Goal: Task Accomplishment & Management: Manage account settings

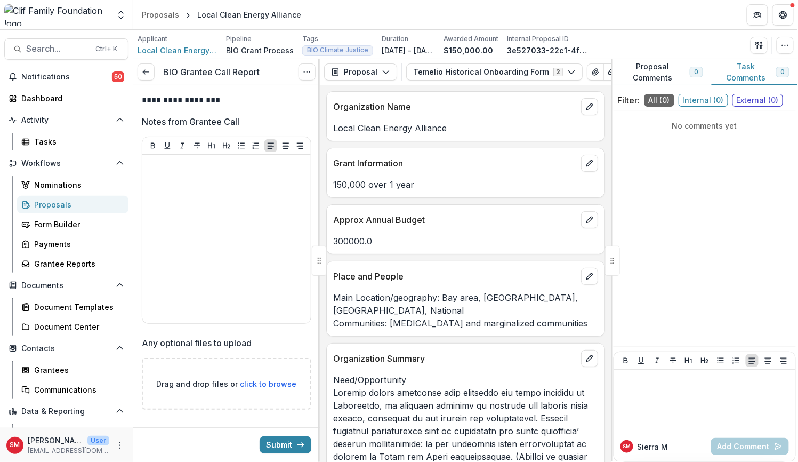
scroll to position [33, 0]
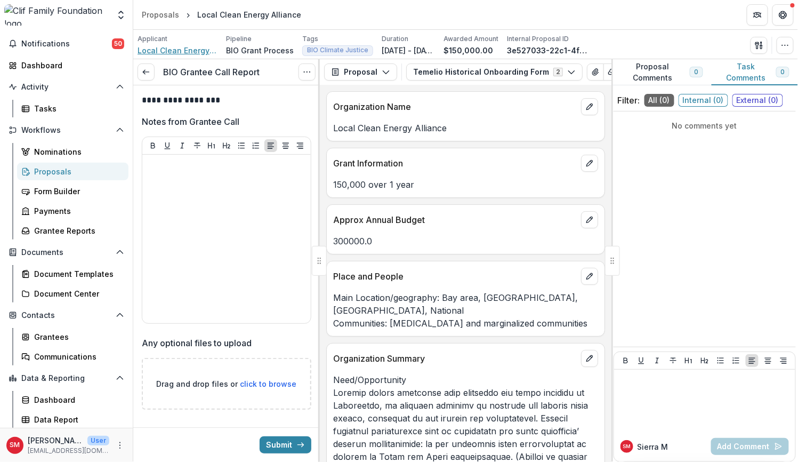
click at [192, 50] on span "Local Clean Energy Alliance" at bounding box center [178, 50] width 80 height 11
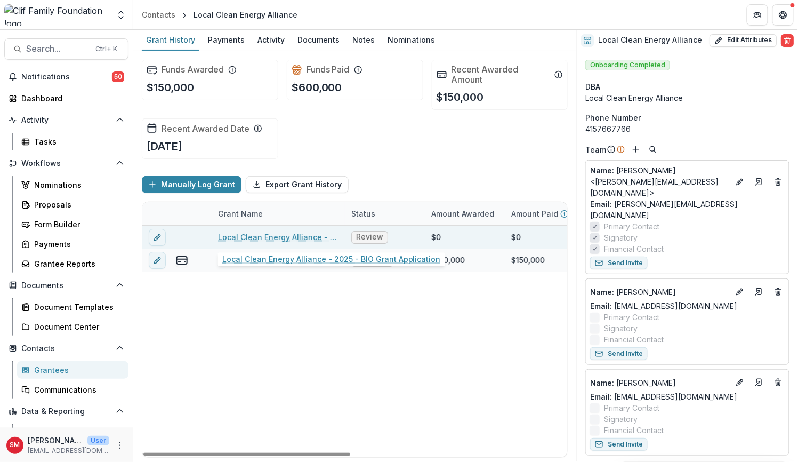
click at [267, 233] on link "Local Clean Energy Alliance - 2025 - BIO Grant Application" at bounding box center [278, 236] width 121 height 11
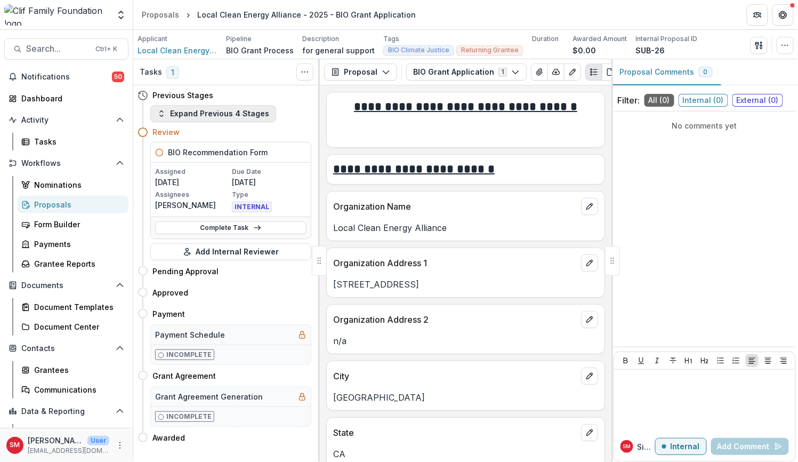
click at [219, 108] on button "Expand Previous 4 Stages" at bounding box center [213, 113] width 126 height 17
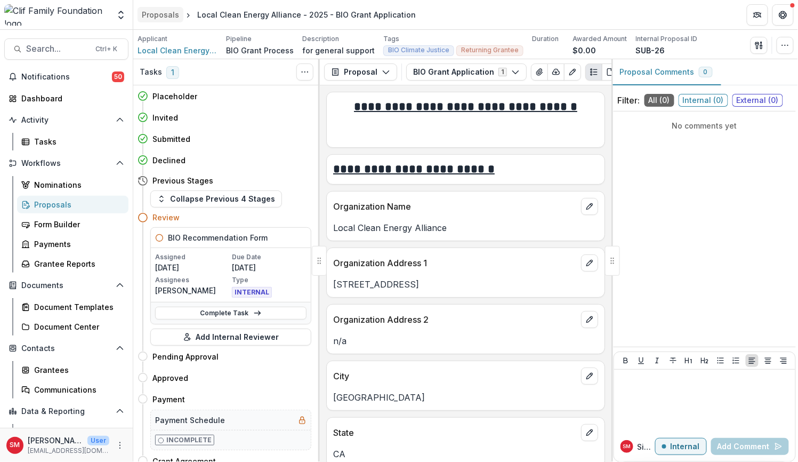
click at [175, 16] on div "Proposals" at bounding box center [160, 14] width 37 height 11
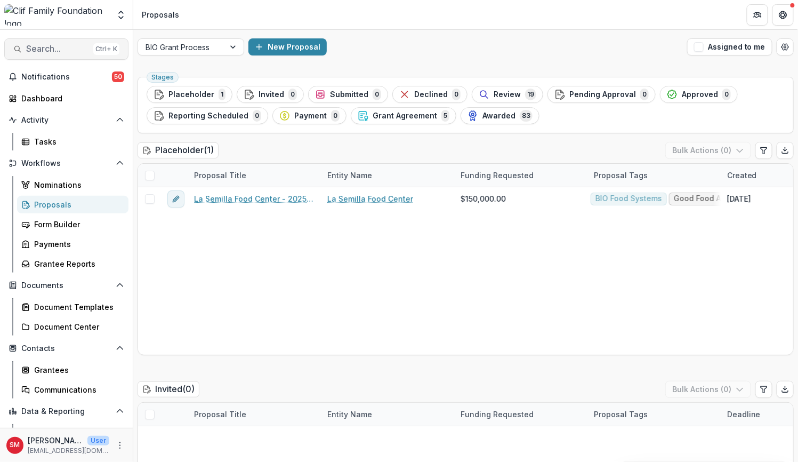
click at [64, 44] on span "Search..." at bounding box center [57, 49] width 63 height 10
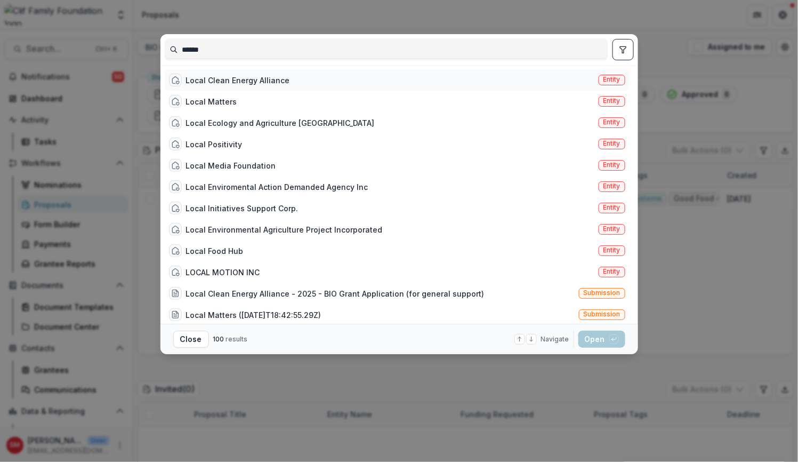
type input "*****"
click at [245, 81] on div "Local Clean Energy Alliance" at bounding box center [238, 80] width 104 height 11
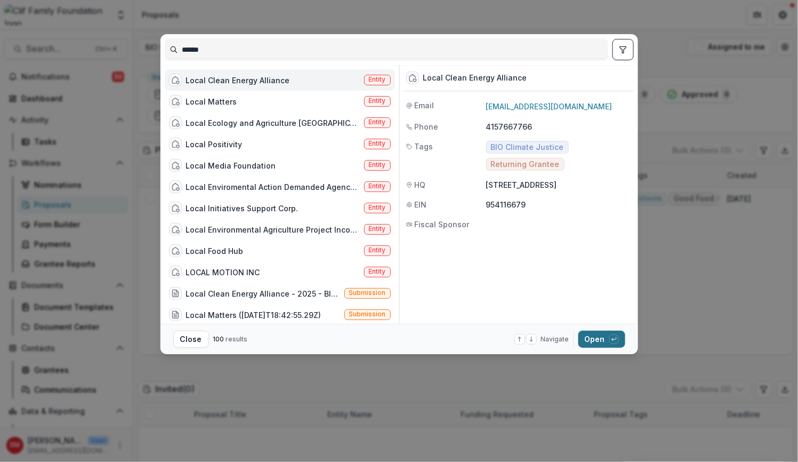
click at [588, 335] on button "Open with enter key" at bounding box center [602, 339] width 47 height 17
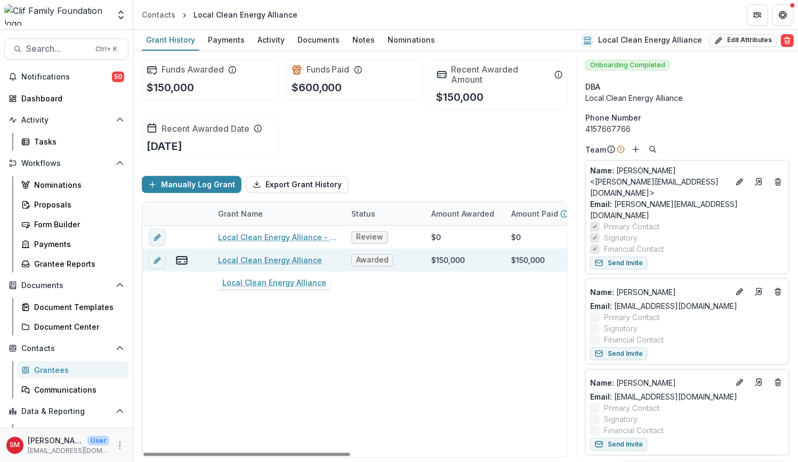
click at [286, 259] on link "Local Clean Energy Alliance" at bounding box center [270, 259] width 104 height 11
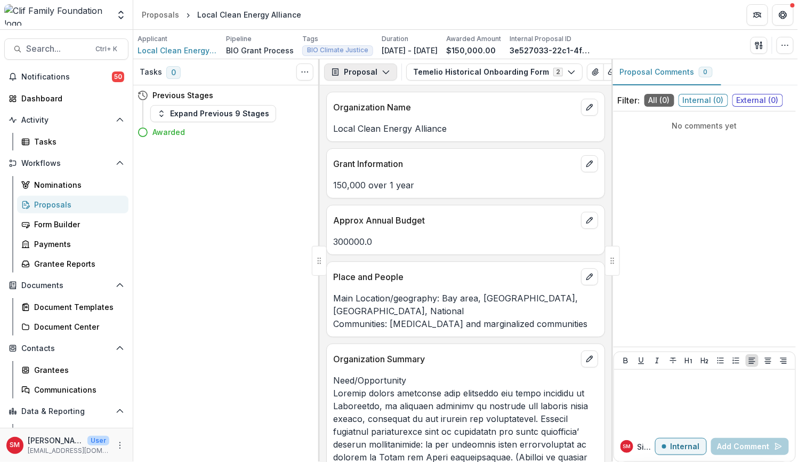
click at [375, 69] on button "Proposal" at bounding box center [360, 71] width 73 height 17
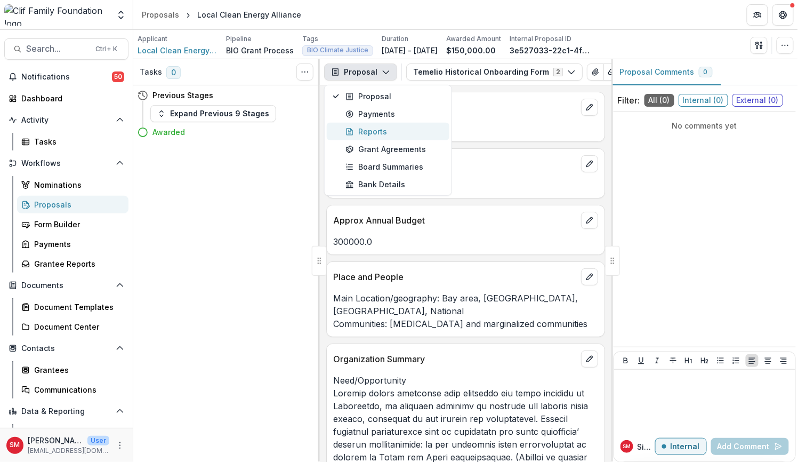
click at [373, 131] on div "Reports" at bounding box center [395, 131] width 98 height 11
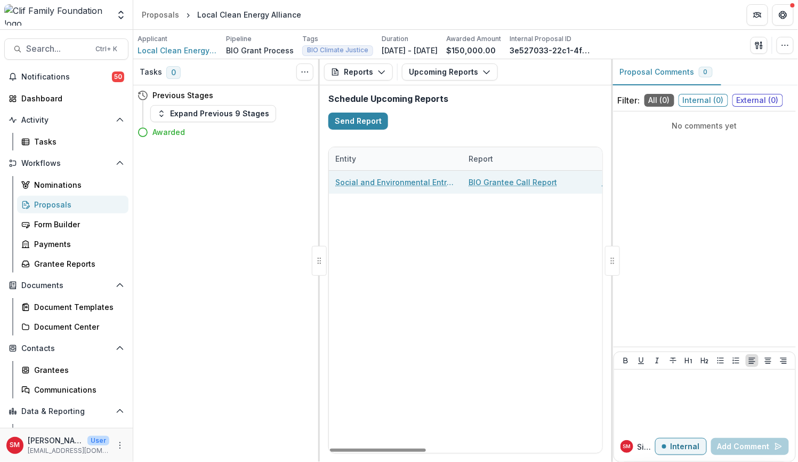
click at [515, 178] on link "BIO Grantee Call Report" at bounding box center [513, 182] width 89 height 11
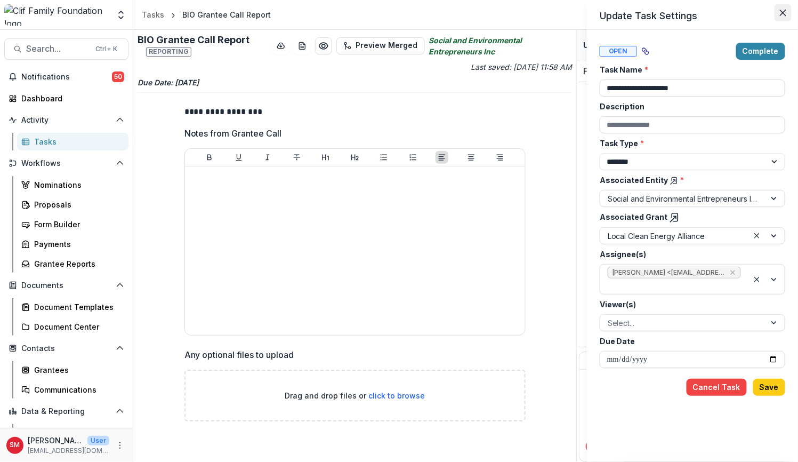
click at [784, 12] on icon "Close" at bounding box center [783, 13] width 6 height 6
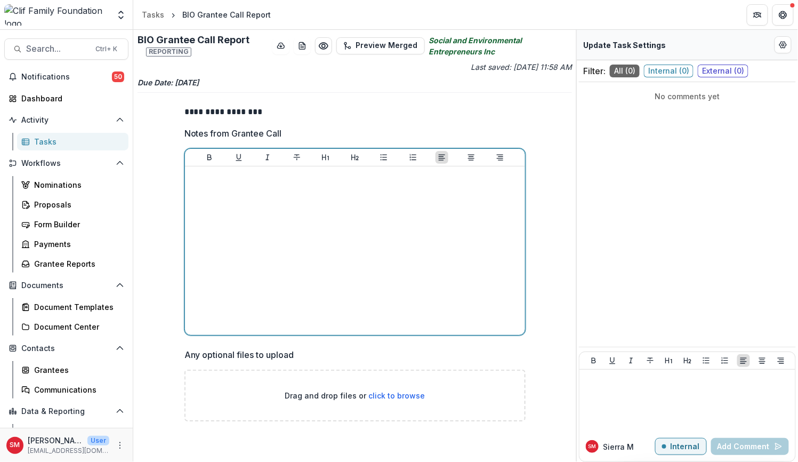
click at [370, 241] on div at bounding box center [355, 251] width 332 height 160
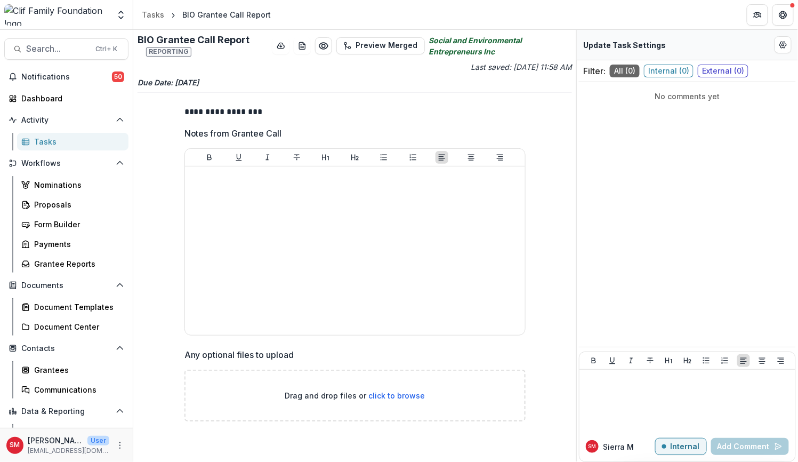
click at [395, 99] on div "**********" at bounding box center [355, 267] width 341 height 341
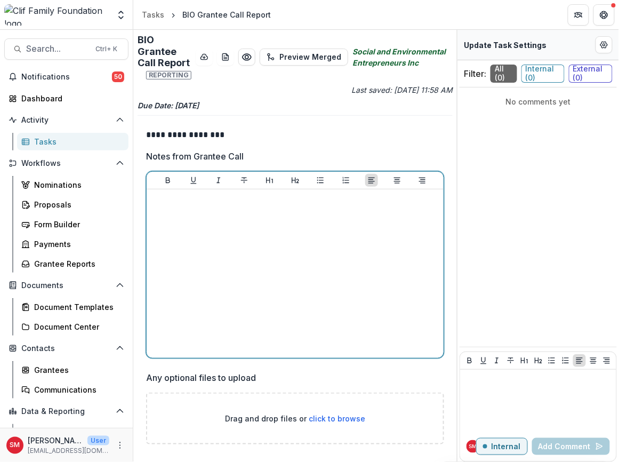
click at [194, 255] on div at bounding box center [295, 274] width 289 height 160
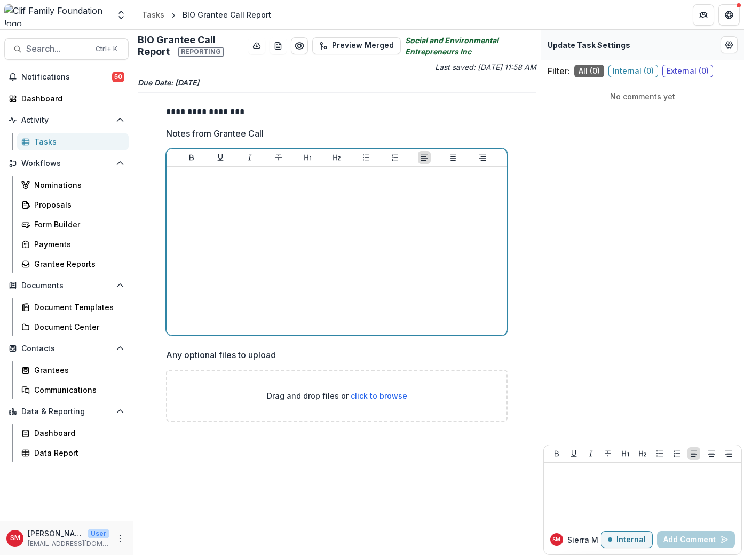
click at [350, 250] on div at bounding box center [337, 251] width 332 height 160
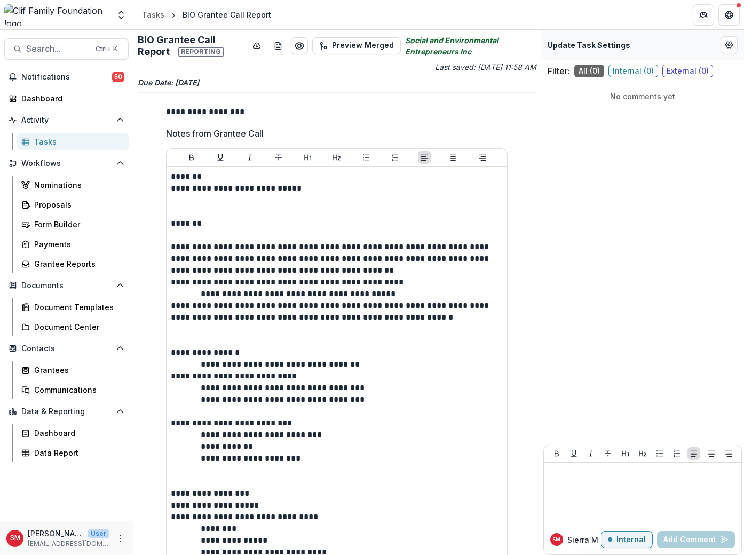
click at [604, 49] on p "Update Task Settings" at bounding box center [588, 44] width 83 height 11
click at [728, 42] on icon "Edit Form Settings" at bounding box center [728, 45] width 9 height 9
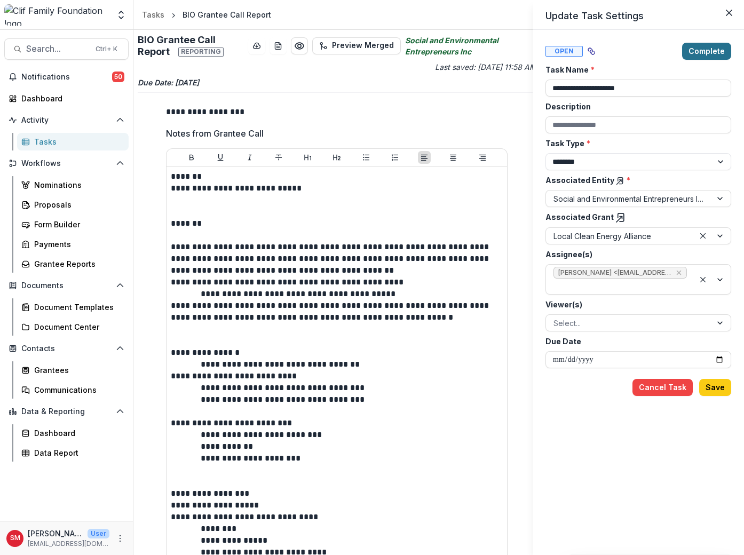
click at [706, 46] on button "Complete" at bounding box center [706, 51] width 49 height 17
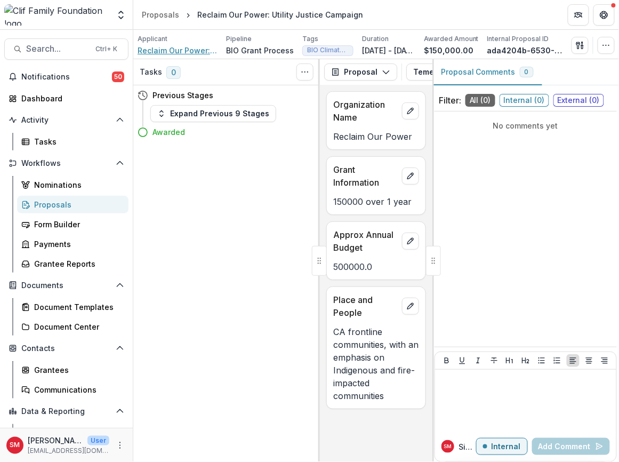
click at [200, 51] on span "Reclaim Our Power: Utility Justice Campaign" at bounding box center [178, 50] width 80 height 11
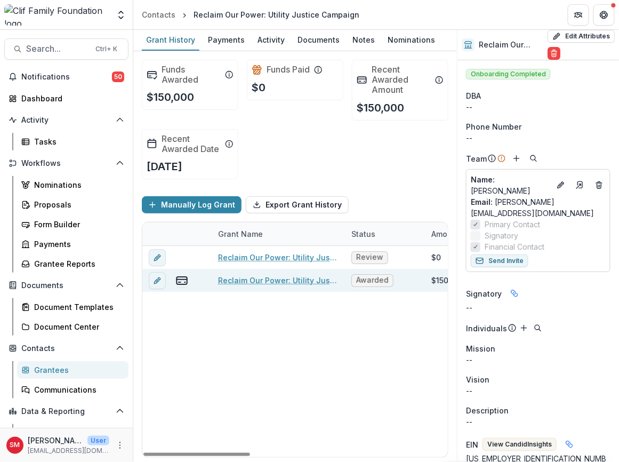
click at [251, 281] on link "Reclaim Our Power: Utility Justice Campaign" at bounding box center [278, 280] width 121 height 11
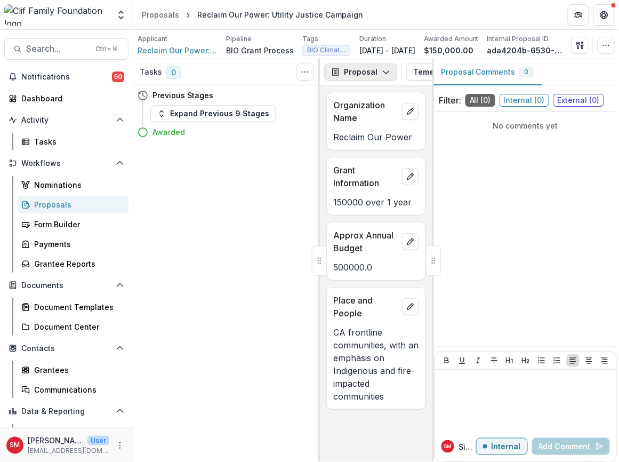
click at [374, 79] on button "Proposal" at bounding box center [360, 71] width 73 height 17
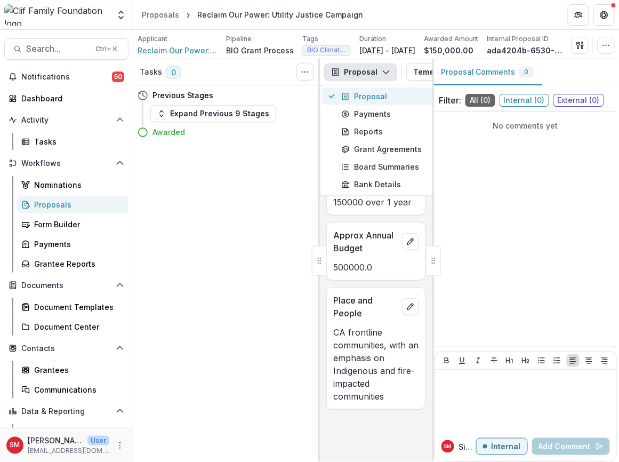
click at [380, 102] on div "Proposal" at bounding box center [390, 96] width 98 height 11
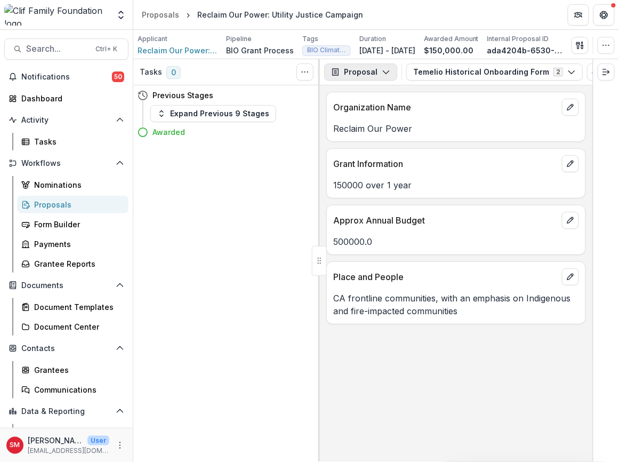
click at [386, 76] on icon "button" at bounding box center [386, 72] width 9 height 9
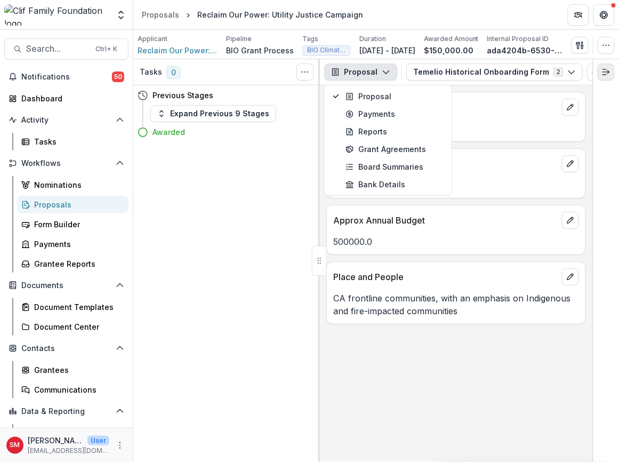
click at [608, 73] on button "Expand right" at bounding box center [606, 71] width 17 height 17
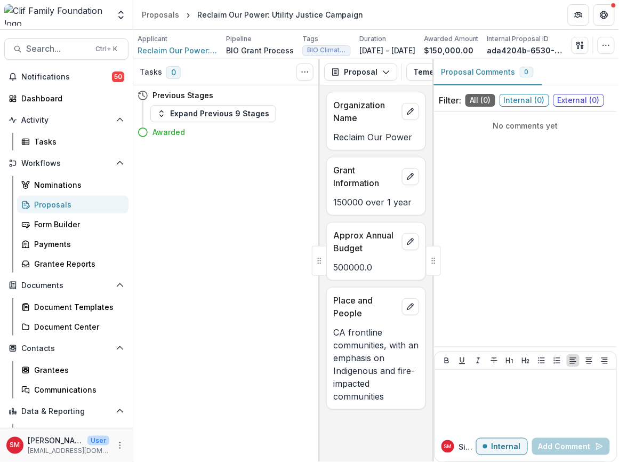
scroll to position [0, 13]
click at [612, 51] on button "button" at bounding box center [606, 45] width 17 height 17
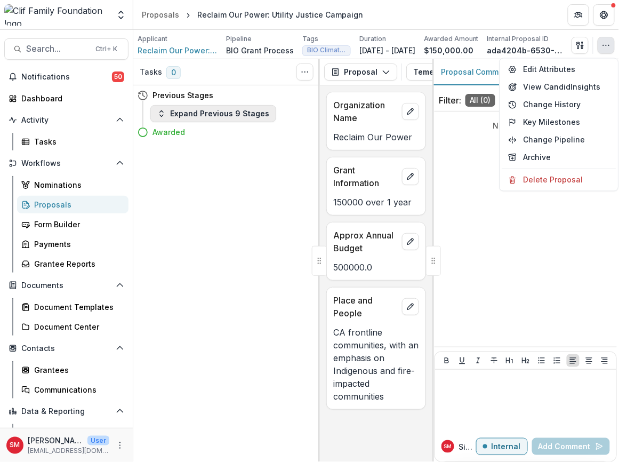
click at [185, 118] on button "Expand Previous 9 Stages" at bounding box center [213, 113] width 126 height 17
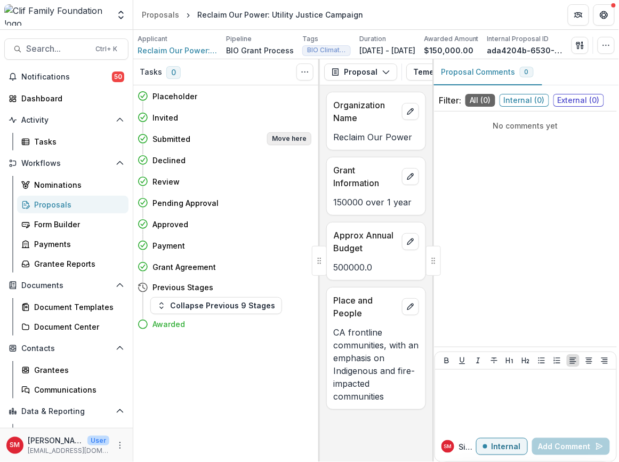
click at [298, 143] on button "Move here" at bounding box center [289, 138] width 44 height 13
select select "*********"
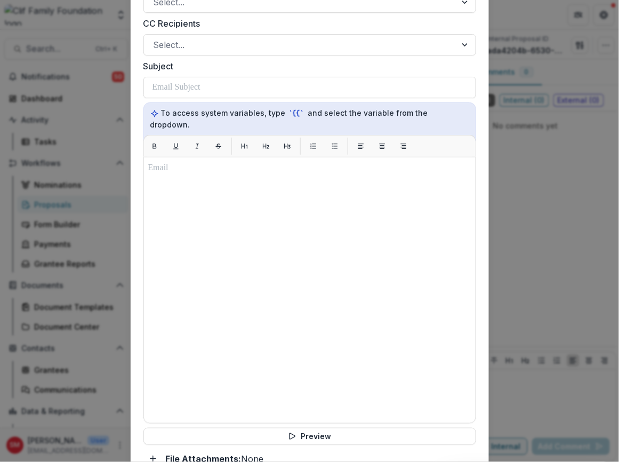
scroll to position [333, 0]
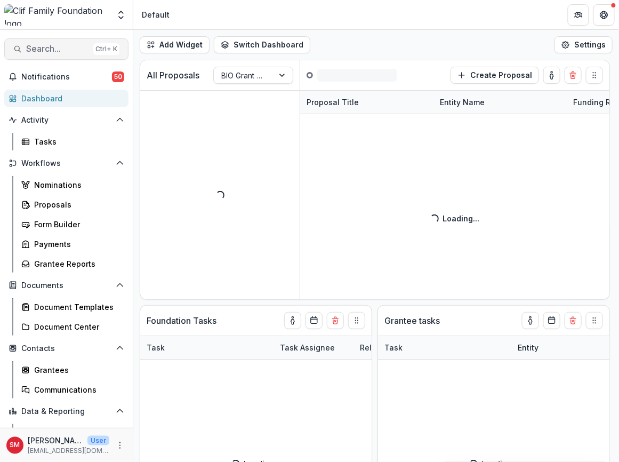
click at [73, 44] on span "Search..." at bounding box center [57, 49] width 63 height 10
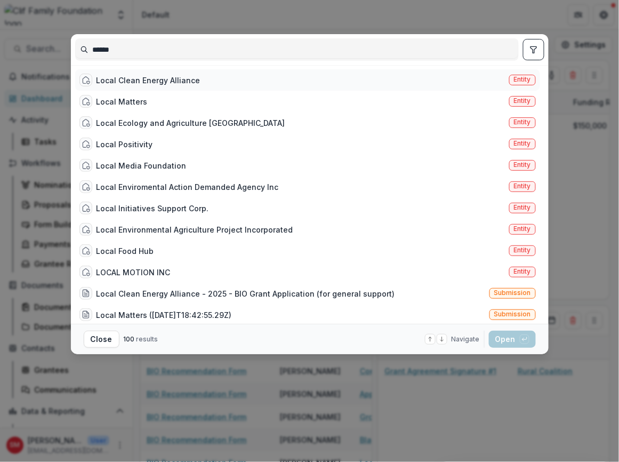
type input "*****"
click at [135, 75] on div "Local Clean Energy Alliance" at bounding box center [149, 80] width 104 height 11
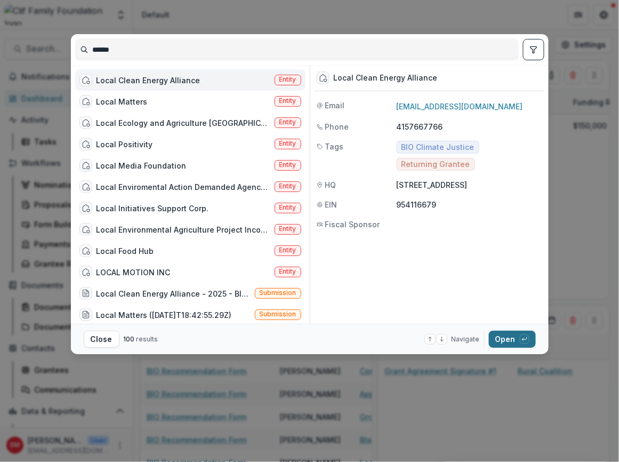
click at [507, 339] on button "Open with enter key" at bounding box center [512, 339] width 47 height 17
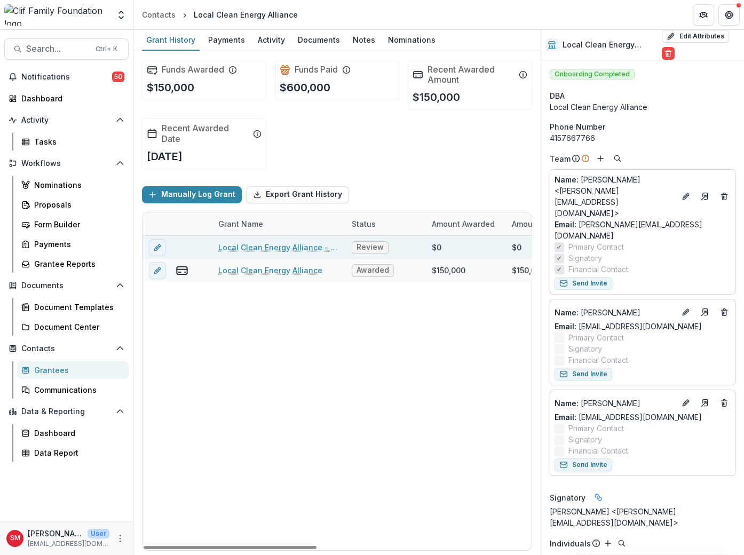
click at [374, 244] on span "Review" at bounding box center [369, 247] width 27 height 9
click at [305, 242] on link "Local Clean Energy Alliance - 2025 - BIO Grant Application" at bounding box center [278, 247] width 121 height 11
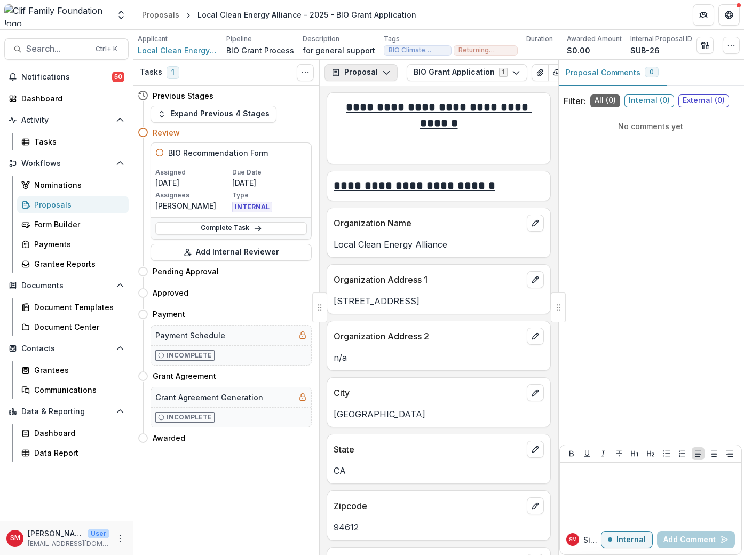
click at [386, 67] on button "Proposal" at bounding box center [360, 72] width 73 height 17
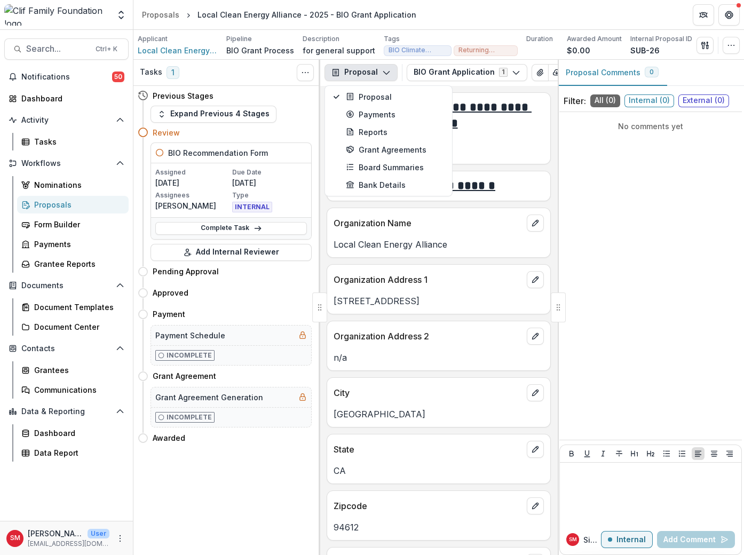
click at [386, 68] on icon "button" at bounding box center [386, 72] width 9 height 9
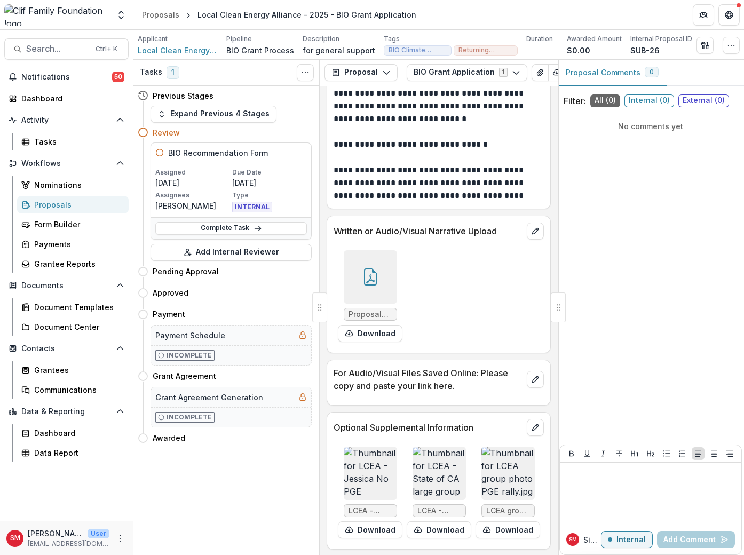
scroll to position [1840, 0]
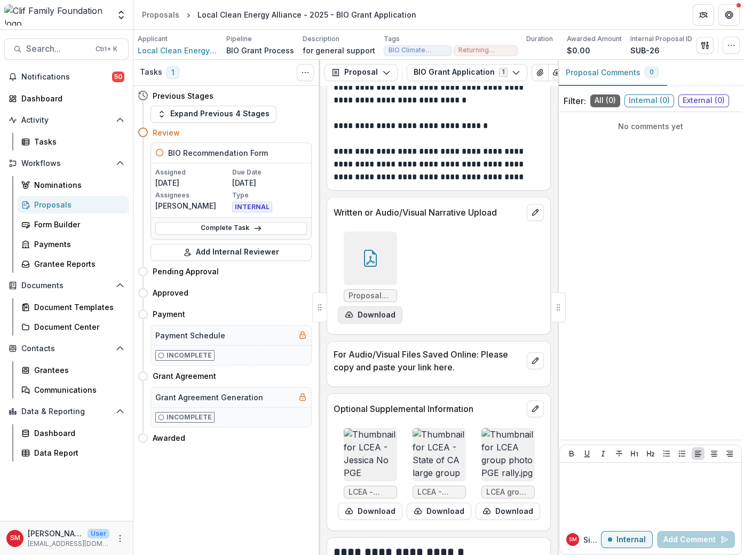
click at [368, 306] on button "Download" at bounding box center [370, 314] width 65 height 17
